Goal: Task Accomplishment & Management: Complete application form

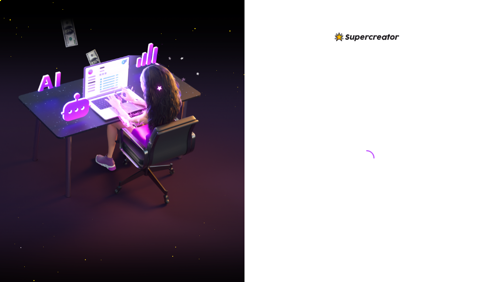
click at [99, 0] on html at bounding box center [244, 141] width 489 height 282
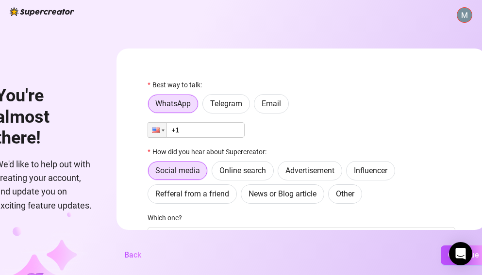
click at [13, 74] on div "You're almost there! We'd like to help out with creating your account, and upda…" at bounding box center [45, 143] width 98 height 139
